Goal: Complete application form: Complete application form

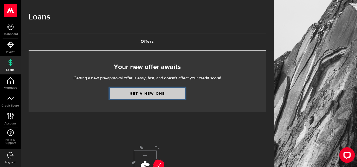
click at [157, 91] on link "Get a new one" at bounding box center [147, 93] width 75 height 11
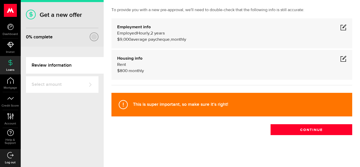
scroll to position [32, 0]
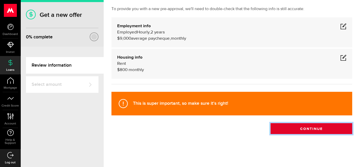
click at [322, 126] on button "Continue" at bounding box center [312, 128] width 82 height 11
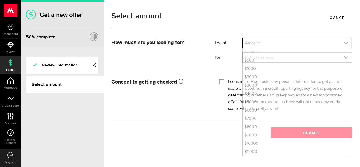
click at [294, 42] on link "expand select" at bounding box center [297, 43] width 109 height 10
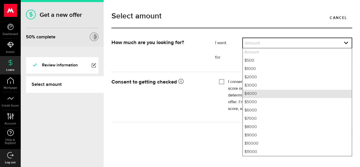
click at [273, 93] on li "$4000" at bounding box center [297, 94] width 109 height 8
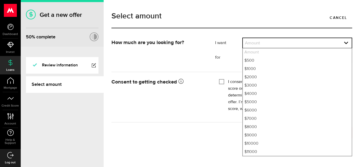
select select "4000"
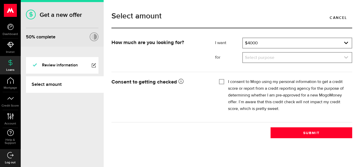
click at [273, 58] on link "expand select" at bounding box center [297, 58] width 109 height 10
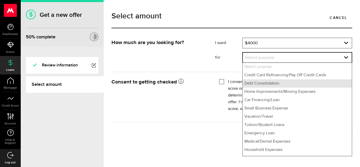
click at [275, 85] on li "Debt Consolidation" at bounding box center [297, 83] width 109 height 8
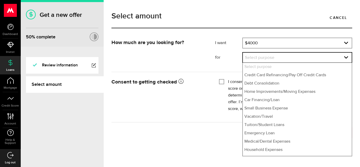
select select "Debt Consolidation"
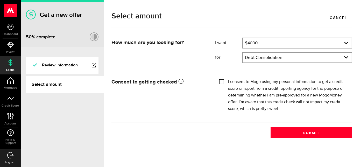
click at [220, 80] on input "I consent to Mogo using my personal information to get a credit score or report…" at bounding box center [221, 81] width 5 height 5
checkbox input "true"
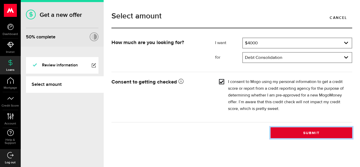
click at [308, 133] on button "Submit" at bounding box center [312, 132] width 82 height 11
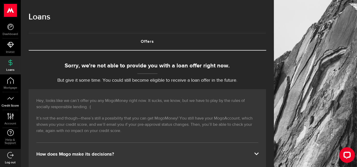
click at [14, 100] on link "Credit Score" at bounding box center [10, 101] width 21 height 18
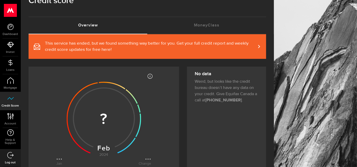
scroll to position [16, 0]
